Goal: Task Accomplishment & Management: Use online tool/utility

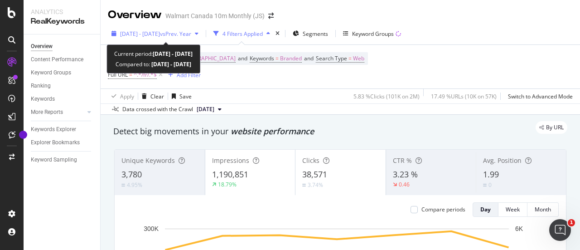
click at [191, 30] on span "vs Prev. Year" at bounding box center [175, 34] width 31 height 8
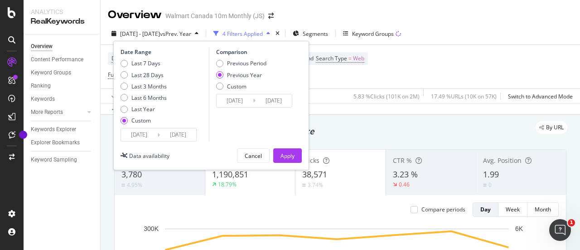
click at [151, 134] on input "[DATE]" at bounding box center [139, 134] width 36 height 13
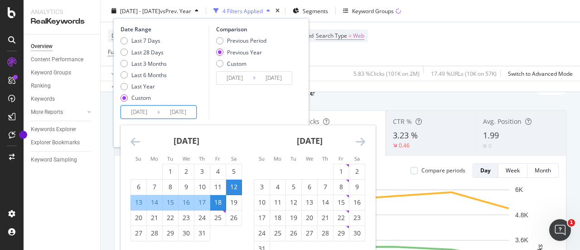
scroll to position [39, 0]
click at [361, 140] on icon "Move forward to switch to the next month." at bounding box center [361, 141] width 10 height 11
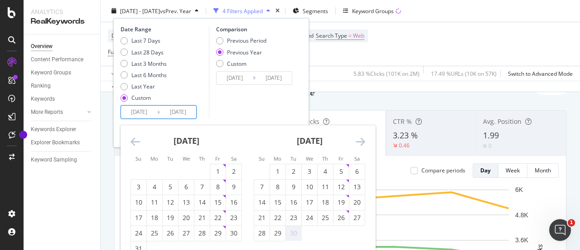
click at [361, 140] on icon "Move forward to switch to the next month." at bounding box center [361, 141] width 10 height 11
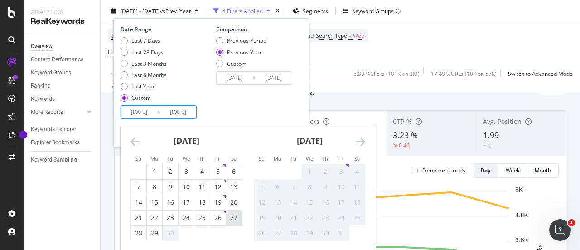
click at [236, 217] on div "27" at bounding box center [233, 217] width 15 height 9
type input "2025/09/27"
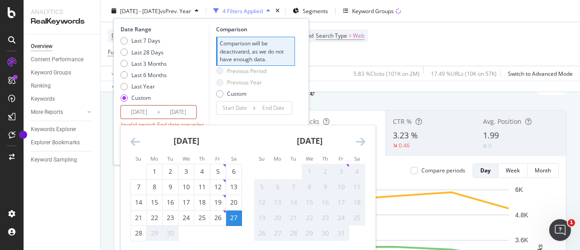
click at [146, 111] on input "2025/09/27" at bounding box center [139, 112] width 36 height 13
click at [234, 213] on div "27" at bounding box center [233, 217] width 15 height 9
click at [346, 167] on div "3" at bounding box center [340, 171] width 15 height 9
click at [184, 113] on input "[DATE]" at bounding box center [178, 112] width 36 height 13
click at [194, 111] on input "[DATE]" at bounding box center [178, 112] width 36 height 13
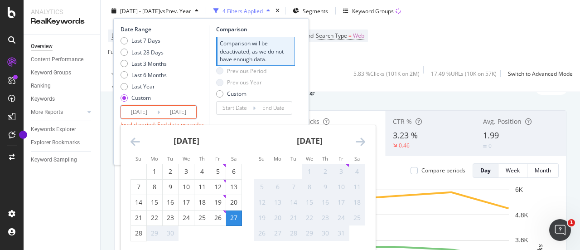
click at [301, 118] on div "Date Range Last 7 Days Last 28 Days Last 3 Months Last 6 Months Last Year Custo…" at bounding box center [211, 80] width 181 height 111
type input "[DATE]"
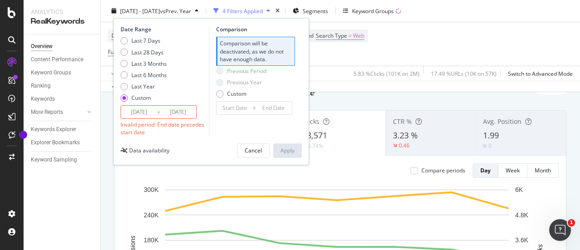
click at [148, 110] on input "2025/09/27" at bounding box center [139, 112] width 36 height 13
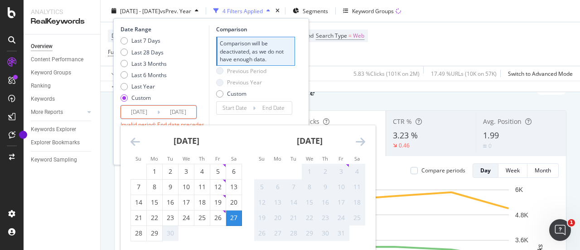
click at [337, 170] on div "3" at bounding box center [340, 171] width 15 height 9
click at [204, 116] on div "Date Range Last 7 Days Last 28 Days Last 3 Months Last 6 Months Last Year Custo…" at bounding box center [164, 80] width 86 height 111
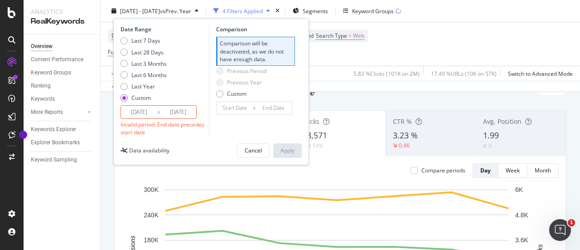
click at [143, 112] on input "2025/09/27" at bounding box center [139, 112] width 36 height 13
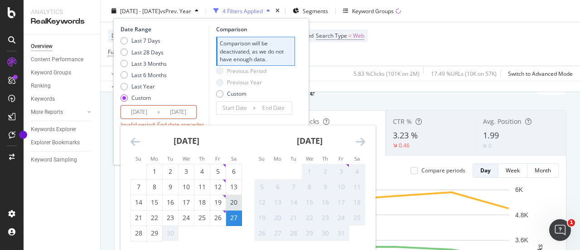
click at [234, 198] on div "20" at bounding box center [233, 202] width 15 height 9
type input "[DATE]"
click at [219, 216] on div "26" at bounding box center [217, 217] width 15 height 9
type input "[DATE]"
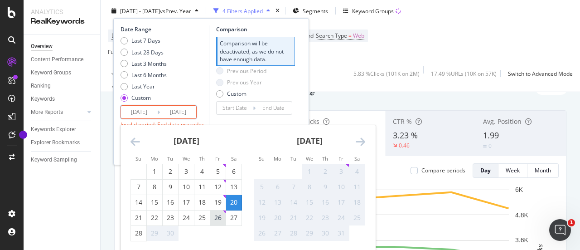
type input "[DATE]"
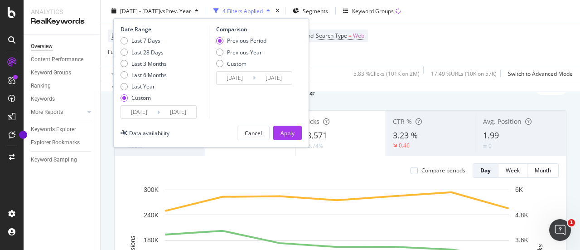
click at [145, 114] on input "[DATE]" at bounding box center [139, 112] width 36 height 13
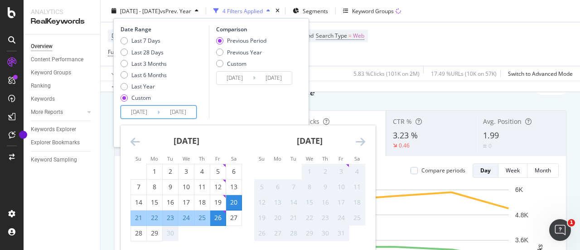
click at [247, 110] on div "Comparison Previous Period Previous Year Custom 2025/09/13 Navigate forward to …" at bounding box center [252, 71] width 86 height 93
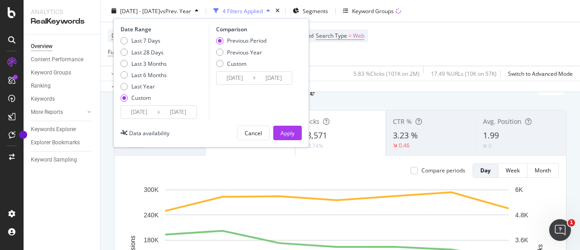
click at [154, 110] on input "[DATE]" at bounding box center [139, 112] width 36 height 13
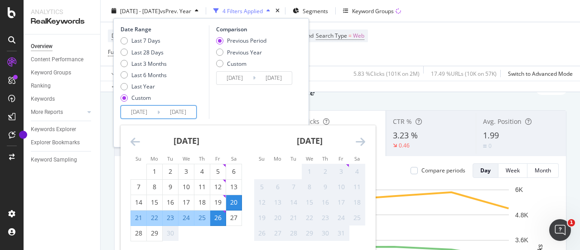
click at [244, 105] on div "Comparison Previous Period Previous Year Custom 2025/09/13 Navigate forward to …" at bounding box center [252, 71] width 86 height 93
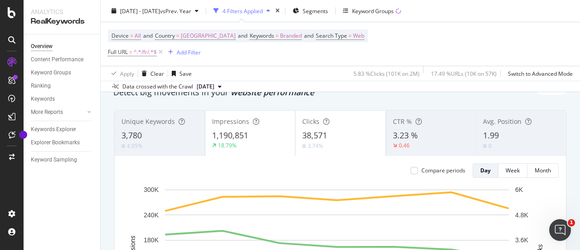
click at [397, 45] on div "Device = All and Country = [GEOGRAPHIC_DATA] and Keywords = Branded and Search …" at bounding box center [340, 43] width 465 height 43
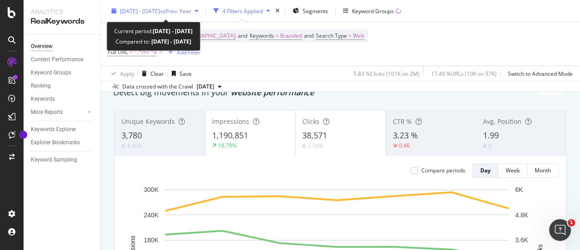
click at [154, 8] on span "[DATE] - [DATE]" at bounding box center [140, 11] width 40 height 8
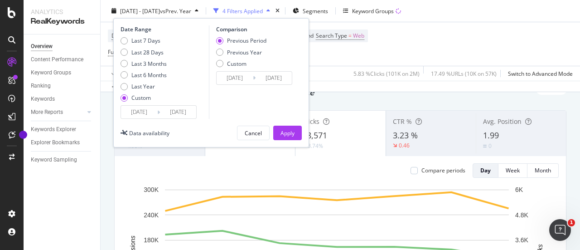
click at [151, 111] on input "[DATE]" at bounding box center [139, 112] width 36 height 13
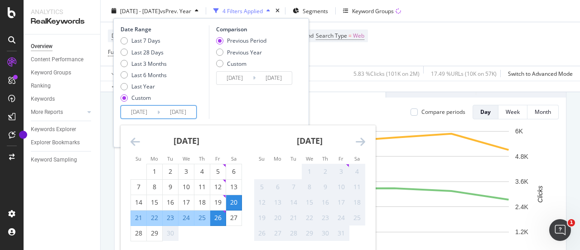
scroll to position [98, 0]
click at [390, 56] on div "Device = All and Country = [GEOGRAPHIC_DATA] and Keywords = Branded and Search …" at bounding box center [340, 43] width 465 height 43
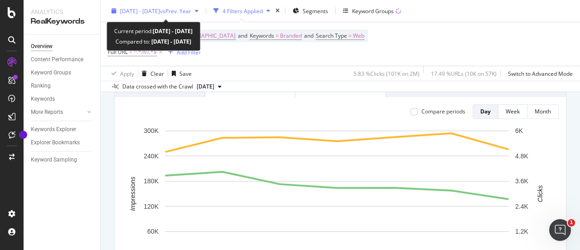
click at [153, 10] on span "[DATE] - [DATE]" at bounding box center [140, 11] width 40 height 8
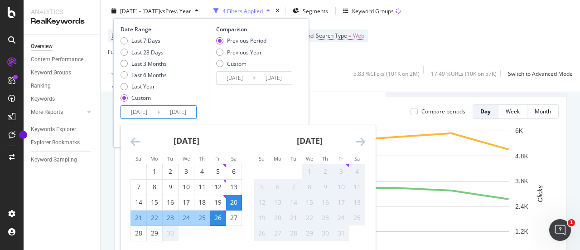
click at [147, 114] on input "[DATE]" at bounding box center [139, 112] width 36 height 13
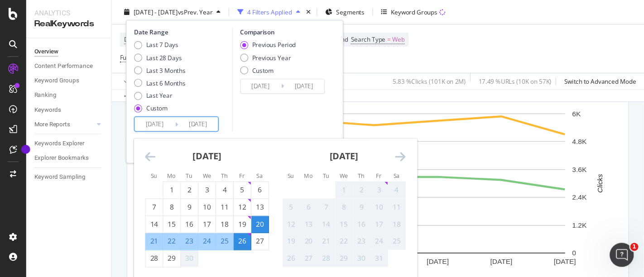
scroll to position [125, 0]
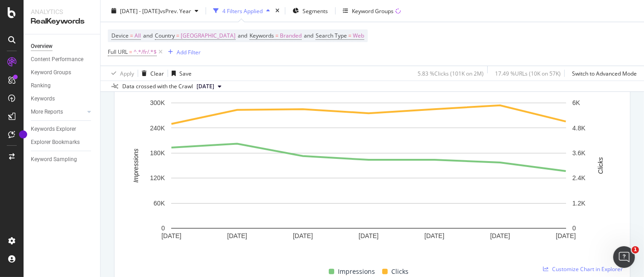
click at [360, 66] on div "Apply Clear Save 5.83 % Clicks ( 101K on 2M ) 17.49 % URLs ( 10K on 57K ) Switc…" at bounding box center [373, 73] width 544 height 15
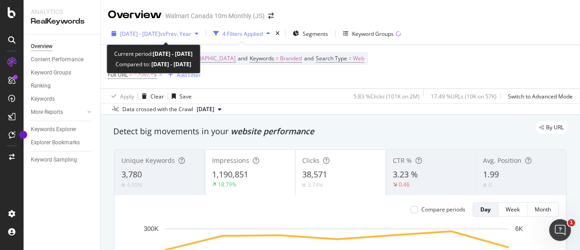
click at [160, 31] on span "[DATE] - [DATE]" at bounding box center [140, 34] width 40 height 8
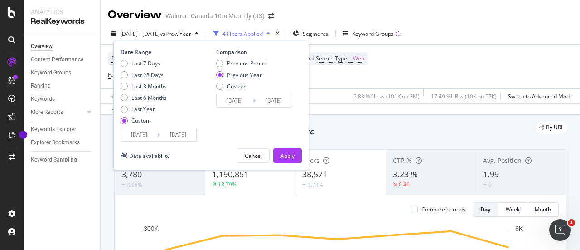
click at [154, 135] on input "[DATE]" at bounding box center [139, 134] width 36 height 13
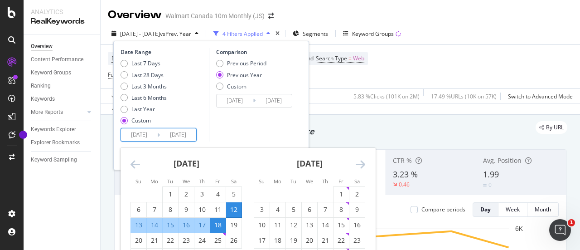
click at [449, 57] on div "Device = All and Country = [GEOGRAPHIC_DATA] and Keywords = Branded and Search …" at bounding box center [340, 66] width 465 height 43
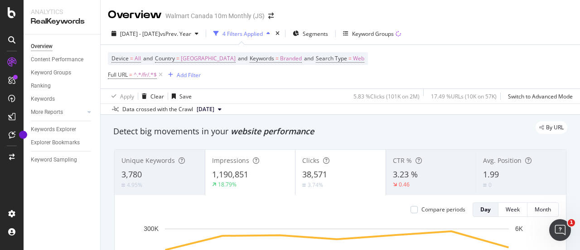
drag, startPoint x: 543, startPoint y: 0, endPoint x: 347, endPoint y: 18, distance: 196.5
click at [347, 18] on div "Overview Walmart Canada 10m Monthly (JS)" at bounding box center [340, 11] width 479 height 23
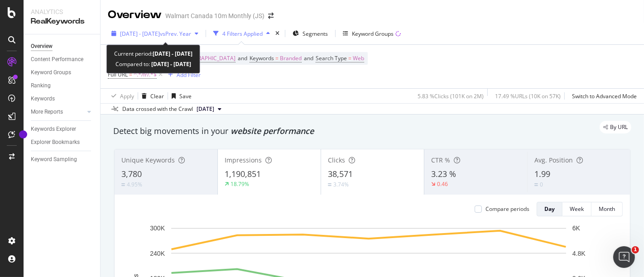
click at [147, 32] on span "[DATE] - [DATE]" at bounding box center [140, 34] width 40 height 8
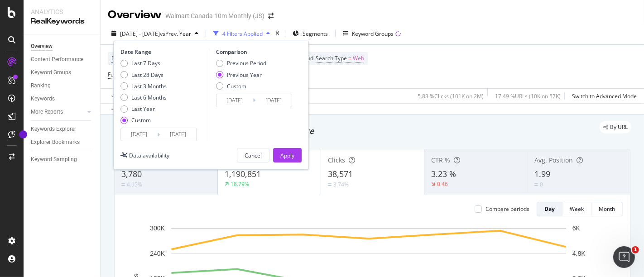
click at [147, 136] on input "[DATE]" at bounding box center [139, 134] width 36 height 13
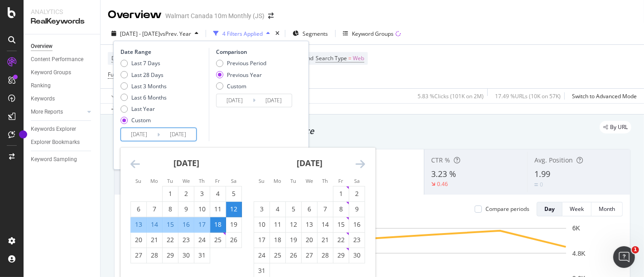
click at [359, 162] on icon "Move forward to switch to the next month." at bounding box center [361, 164] width 10 height 11
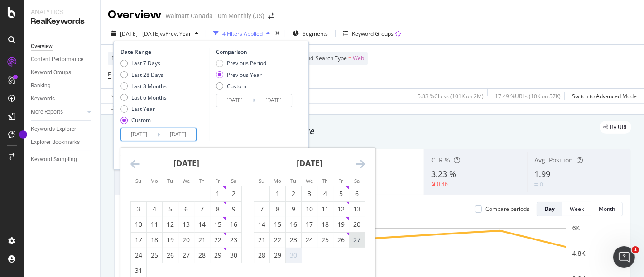
click at [358, 237] on div "27" at bounding box center [356, 240] width 15 height 9
type input "2025/09/27"
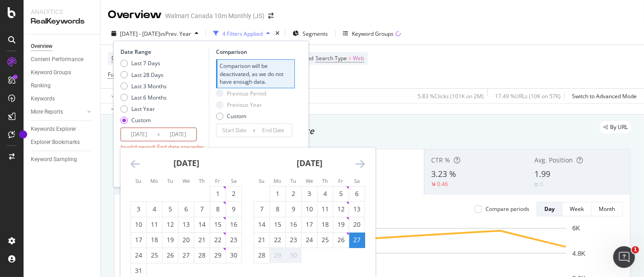
click at [357, 159] on icon "Move forward to switch to the next month." at bounding box center [361, 164] width 10 height 11
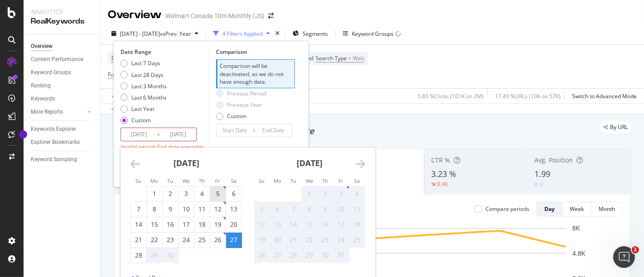
click at [216, 196] on div "5" at bounding box center [217, 193] width 15 height 9
type input "2025/09/05"
click at [135, 169] on icon "Move backward to switch to the previous month." at bounding box center [135, 164] width 10 height 11
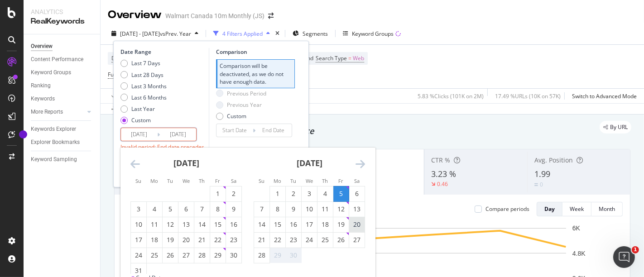
click at [358, 224] on div "20" at bounding box center [356, 224] width 15 height 9
type input "[DATE]"
type input "2025/08/20"
type input "2025/09/04"
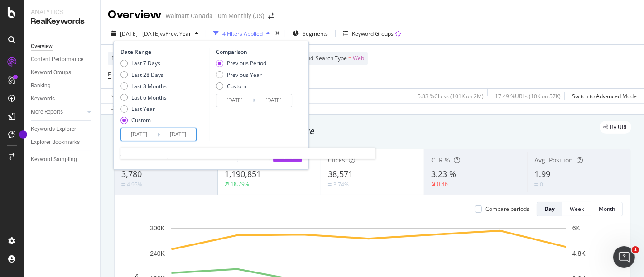
click at [188, 134] on input "[DATE]" at bounding box center [178, 134] width 36 height 13
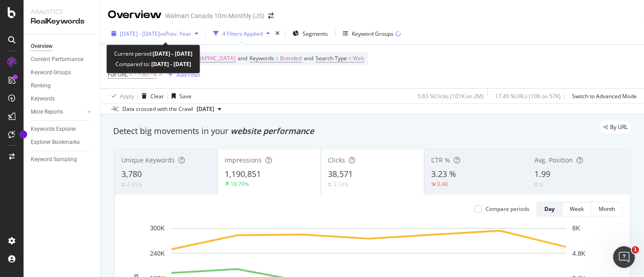
click at [160, 34] on span "[DATE] - [DATE]" at bounding box center [140, 34] width 40 height 8
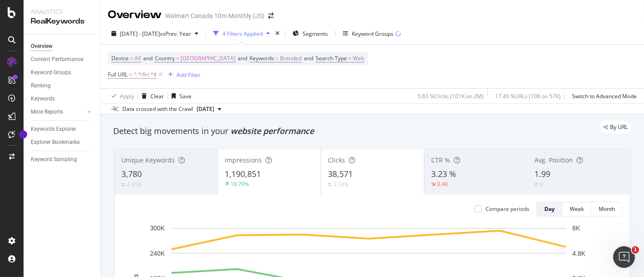
click at [358, 76] on div "Device = All and Country = [GEOGRAPHIC_DATA] and Keywords = Branded and Search …" at bounding box center [372, 66] width 529 height 43
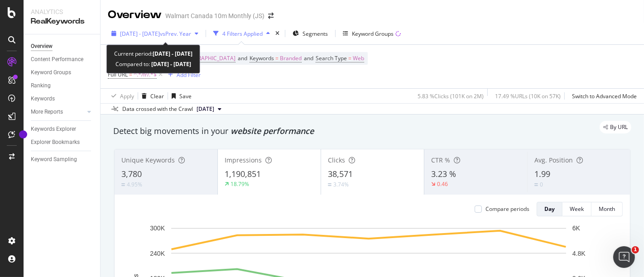
click at [198, 33] on icon "button" at bounding box center [197, 33] width 4 height 5
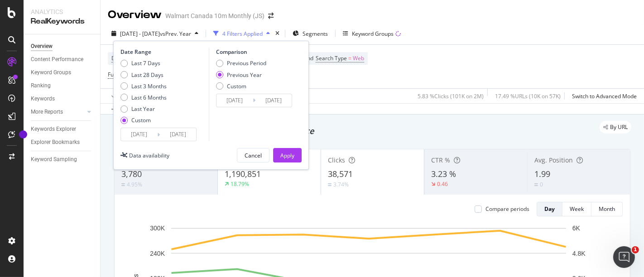
click at [148, 134] on input "[DATE]" at bounding box center [139, 134] width 36 height 13
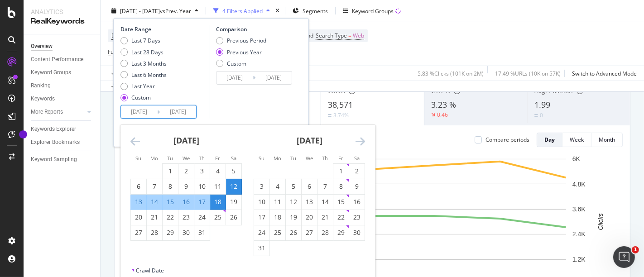
scroll to position [70, 0]
click at [363, 140] on icon "Move forward to switch to the next month." at bounding box center [361, 141] width 10 height 11
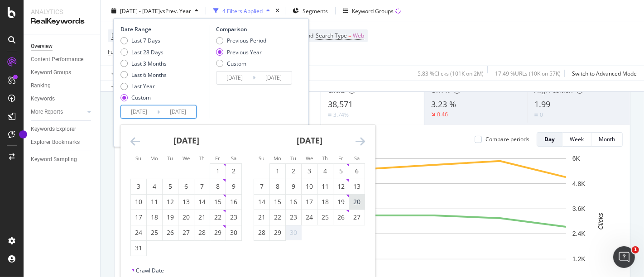
click at [358, 199] on div "20" at bounding box center [356, 202] width 15 height 9
type input "[DATE]"
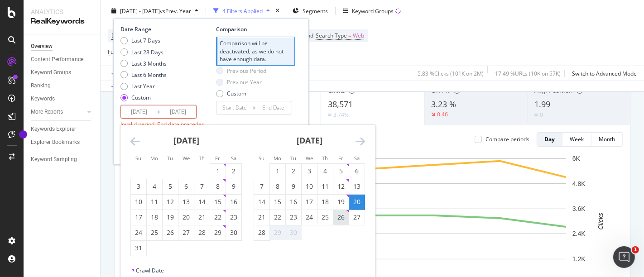
click at [341, 213] on div "26" at bounding box center [340, 217] width 15 height 9
type input "[DATE]"
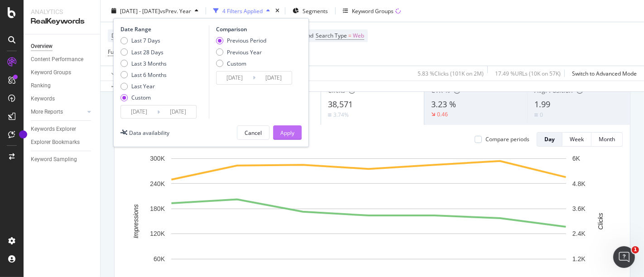
click at [294, 132] on div "Apply" at bounding box center [287, 133] width 14 height 8
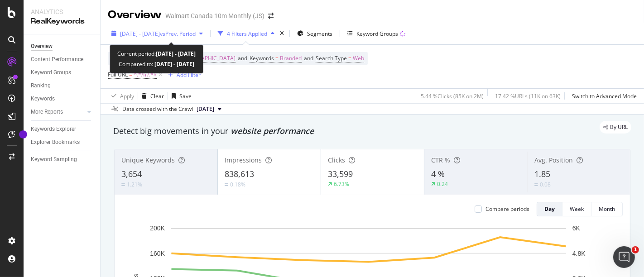
click at [160, 36] on span "[DATE] - [DATE]" at bounding box center [140, 34] width 40 height 8
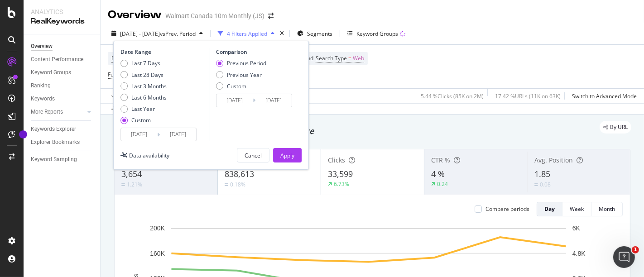
click at [148, 133] on input "[DATE]" at bounding box center [139, 134] width 36 height 13
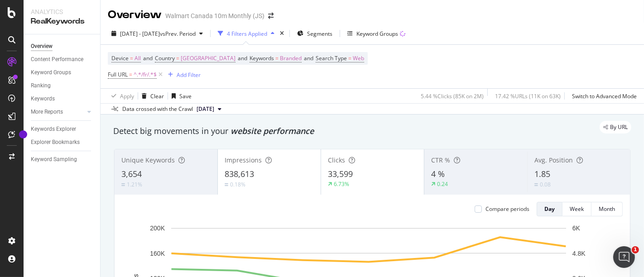
click at [381, 72] on div "Device = All and Country = [GEOGRAPHIC_DATA] and Keywords = Branded and Search …" at bounding box center [372, 66] width 529 height 43
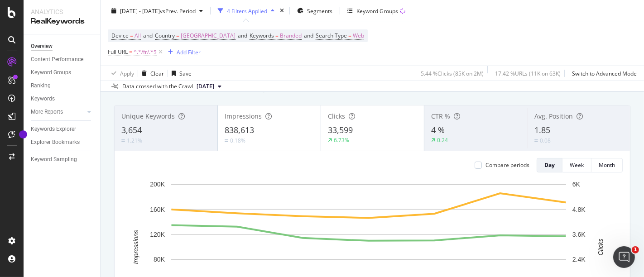
scroll to position [44, 0]
